Goal: Complete application form

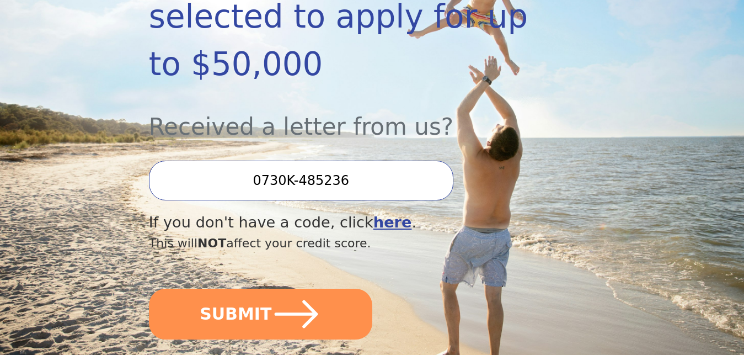
scroll to position [281, 0]
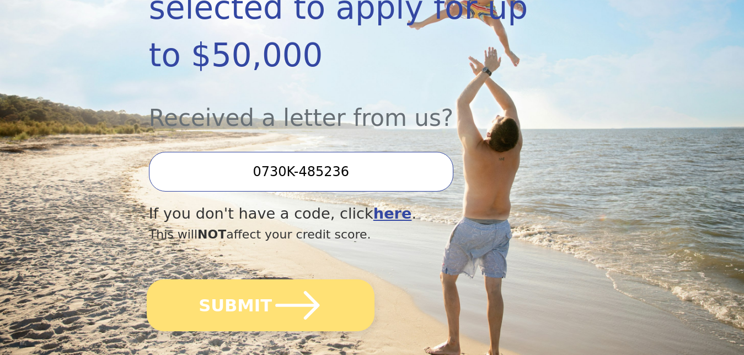
click at [287, 280] on icon "submit" at bounding box center [297, 305] width 51 height 51
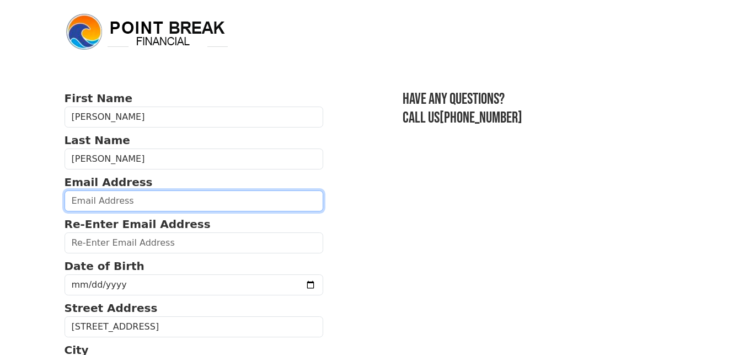
click at [223, 201] on input "email" at bounding box center [194, 200] width 259 height 21
type input "[EMAIL_ADDRESS][DOMAIN_NAME]"
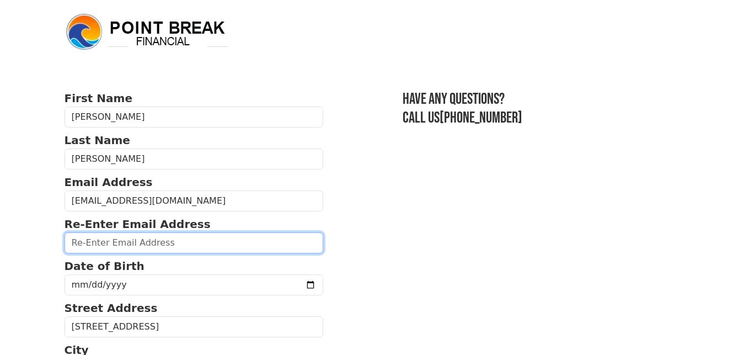
click at [163, 247] on input "email" at bounding box center [194, 242] width 259 height 21
type input "[EMAIL_ADDRESS][DOMAIN_NAME]"
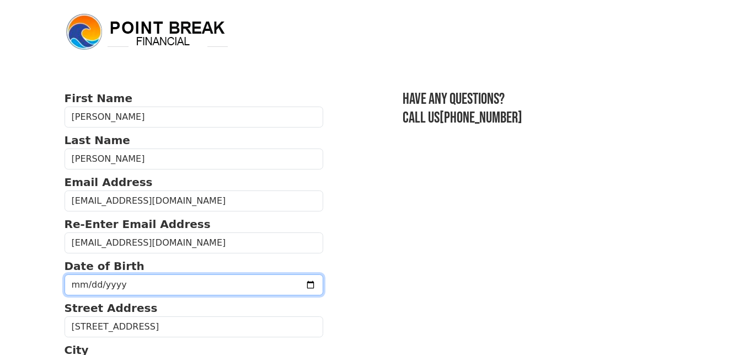
click at [148, 285] on input "date" at bounding box center [194, 284] width 259 height 21
type input "[DATE]"
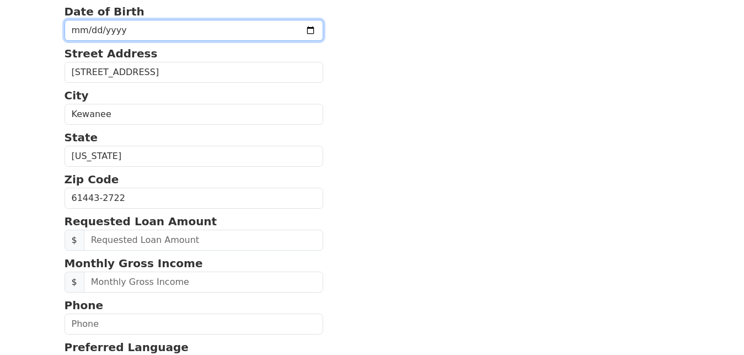
scroll to position [281, 0]
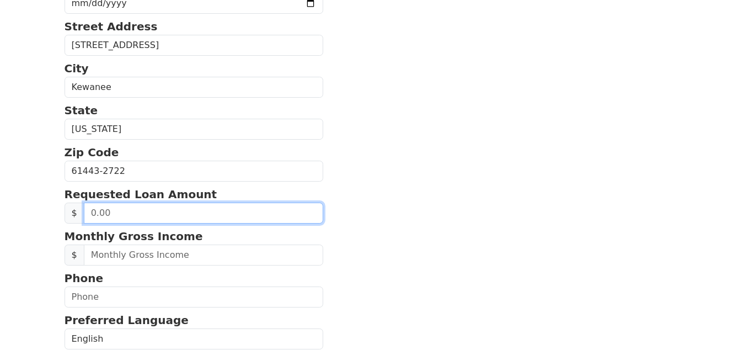
click at [190, 212] on input "text" at bounding box center [204, 212] width 240 height 21
type input "10,000.00"
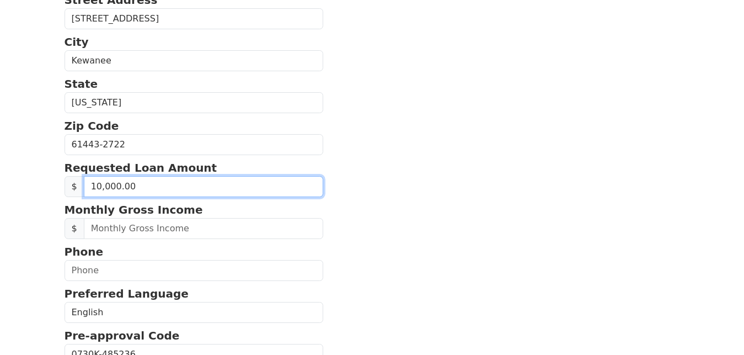
scroll to position [337, 0]
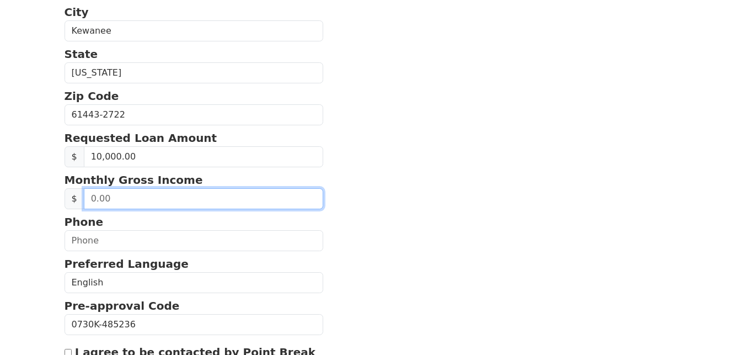
click at [162, 200] on input "text" at bounding box center [204, 198] width 240 height 21
type input "8,500.00"
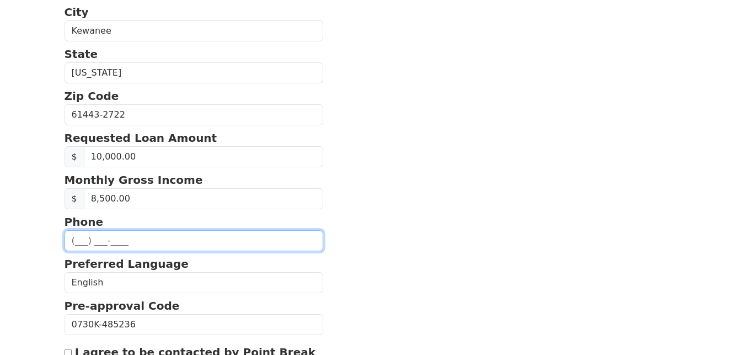
click at [131, 240] on input "text" at bounding box center [194, 240] width 259 height 21
type input "[PHONE_NUMBER]"
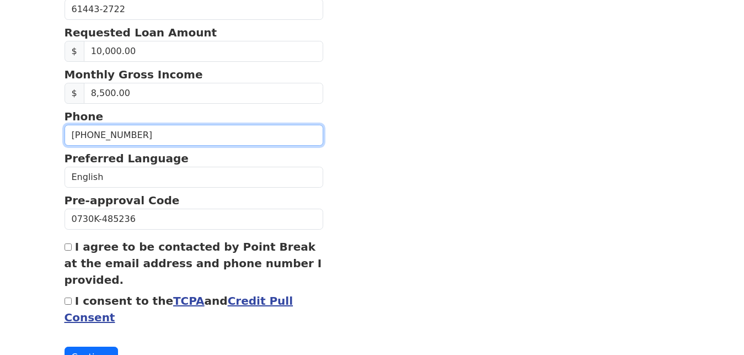
scroll to position [450, 0]
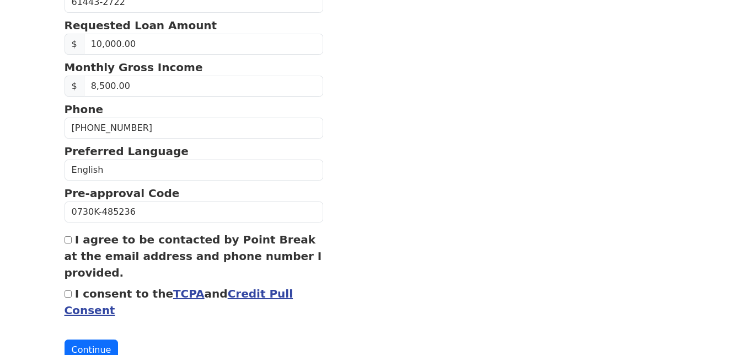
click at [70, 241] on input "I agree to be contacted by Point Break at the email address and phone number I …" at bounding box center [68, 239] width 7 height 7
checkbox input "true"
click at [68, 299] on div "I consent to the TCPA and Credit Pull Consent" at bounding box center [194, 301] width 259 height 33
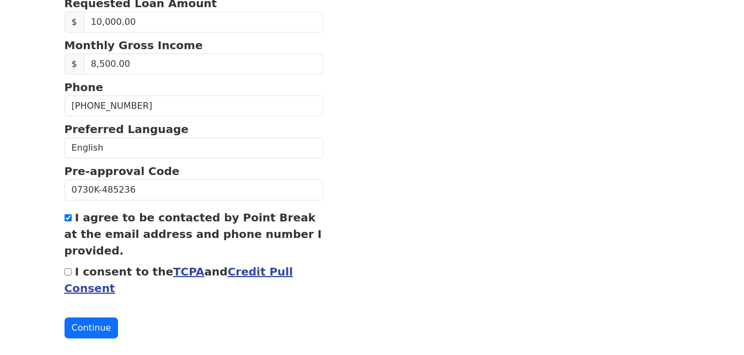
scroll to position [489, 0]
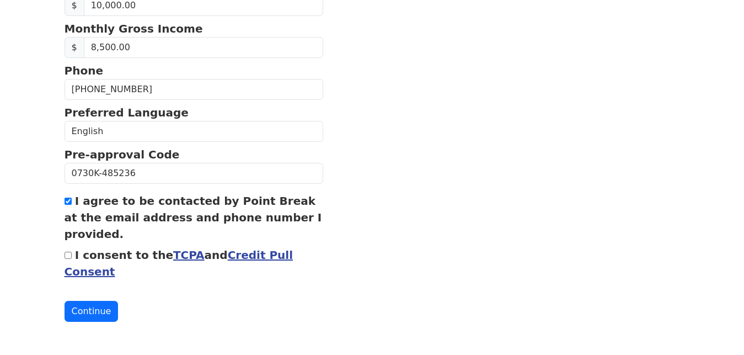
click at [69, 256] on input "I consent to the TCPA and Credit Pull Consent" at bounding box center [68, 254] width 7 height 7
checkbox input "true"
click at [88, 312] on button "Continue" at bounding box center [92, 311] width 54 height 21
